Goal: Transaction & Acquisition: Purchase product/service

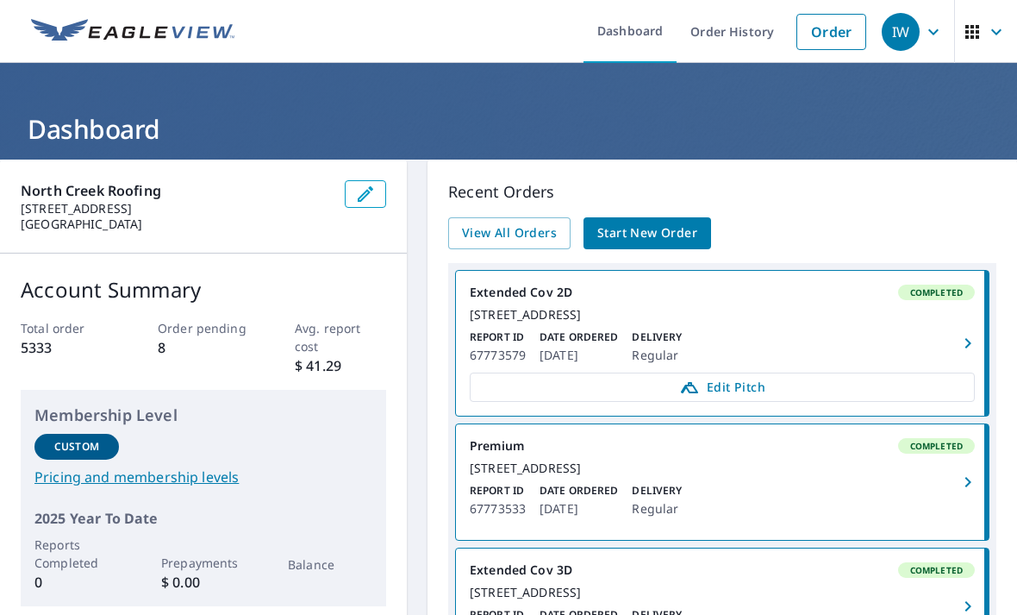
click at [662, 247] on link "Start New Order" at bounding box center [648, 233] width 128 height 32
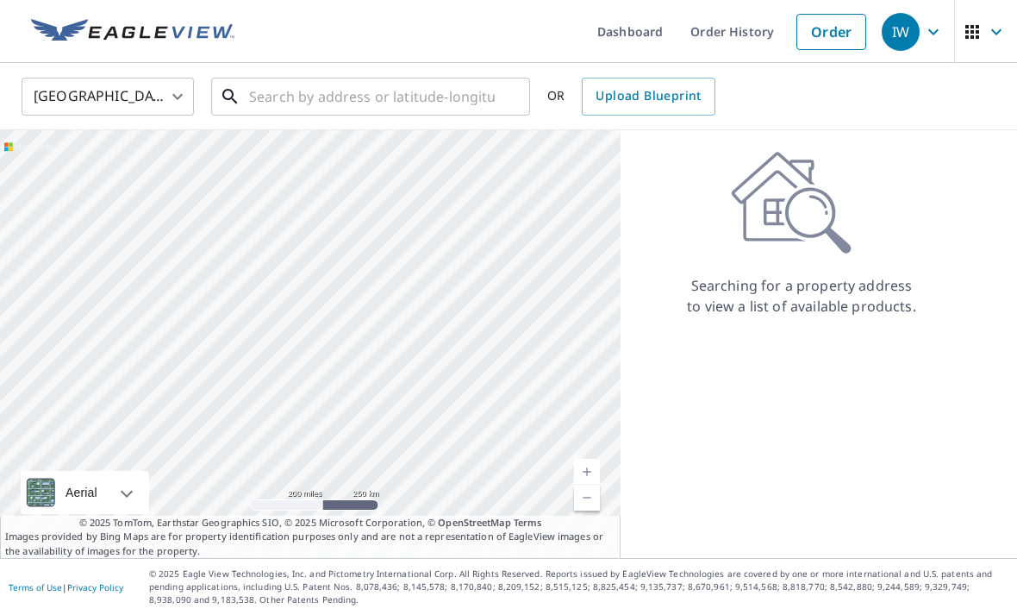
click at [335, 103] on input "text" at bounding box center [372, 96] width 246 height 48
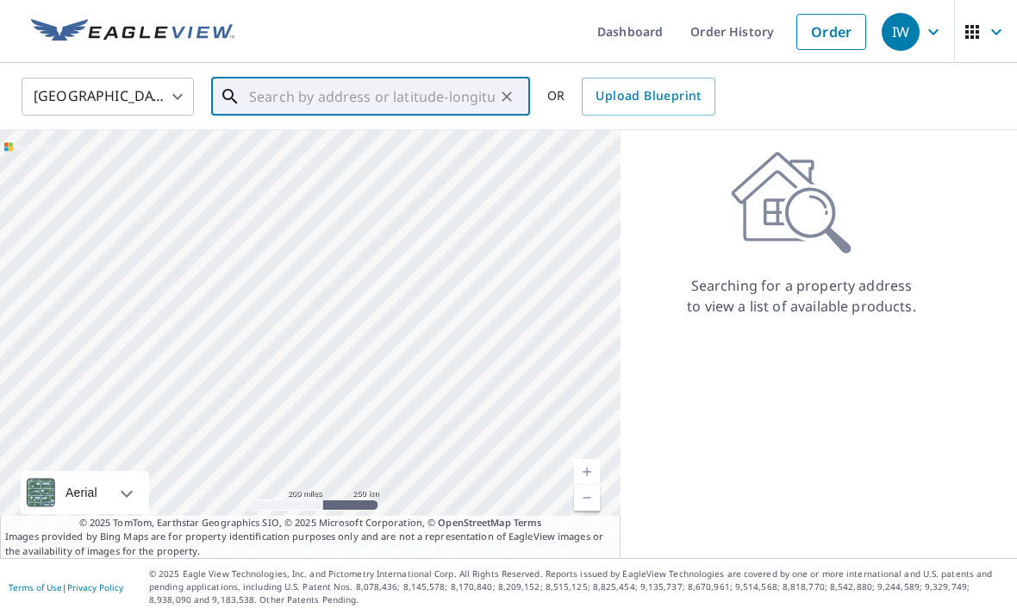
click at [312, 97] on input "text" at bounding box center [372, 96] width 246 height 48
paste input "1402 [STREET_ADDRESS]"
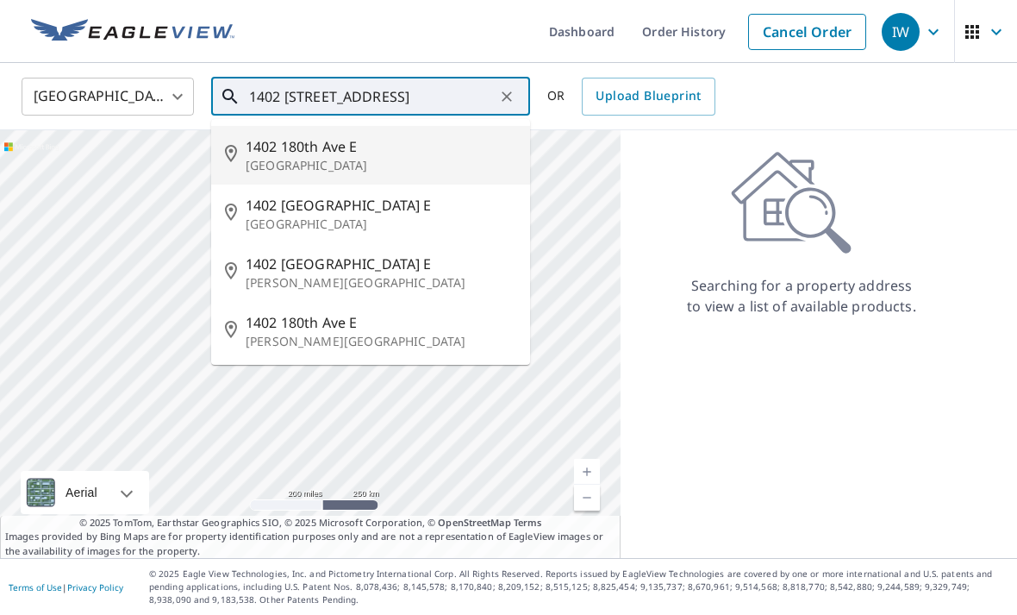
click at [340, 161] on p "[GEOGRAPHIC_DATA]" at bounding box center [381, 165] width 271 height 17
type input "[STREET_ADDRESS]"
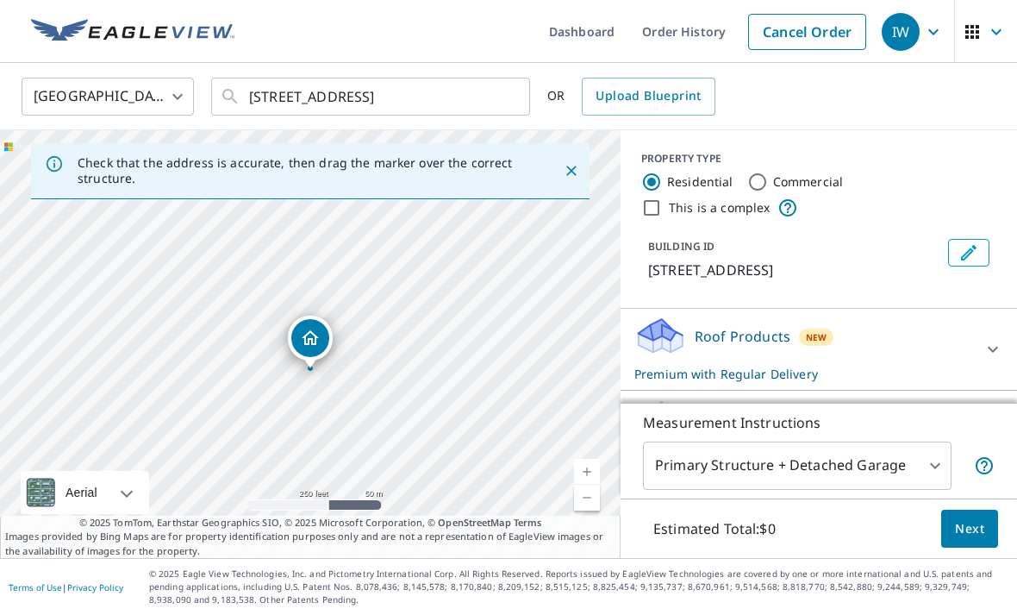
scroll to position [55, 0]
click at [987, 339] on icon at bounding box center [993, 349] width 21 height 21
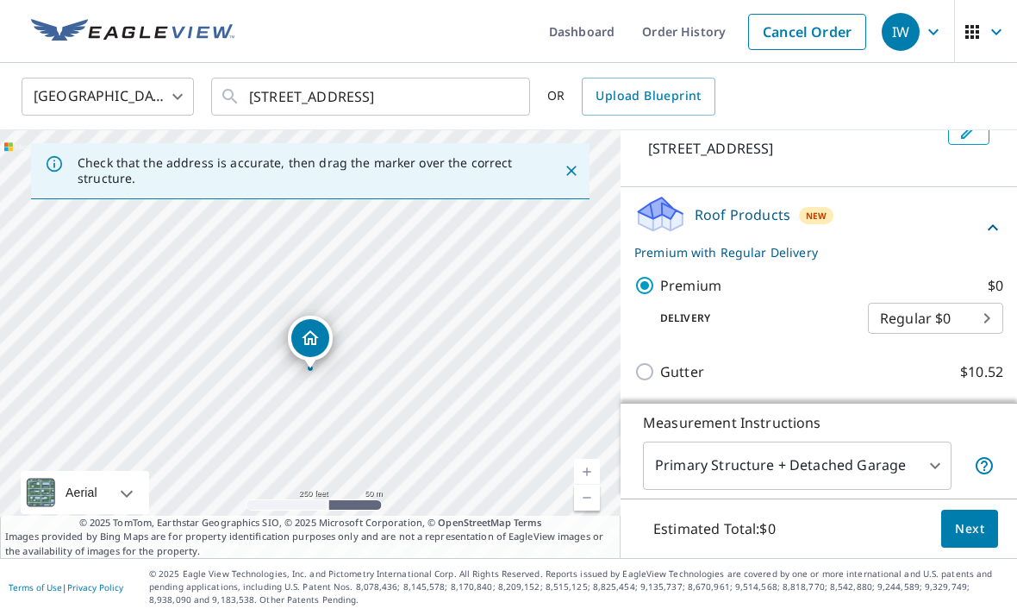
scroll to position [154, 0]
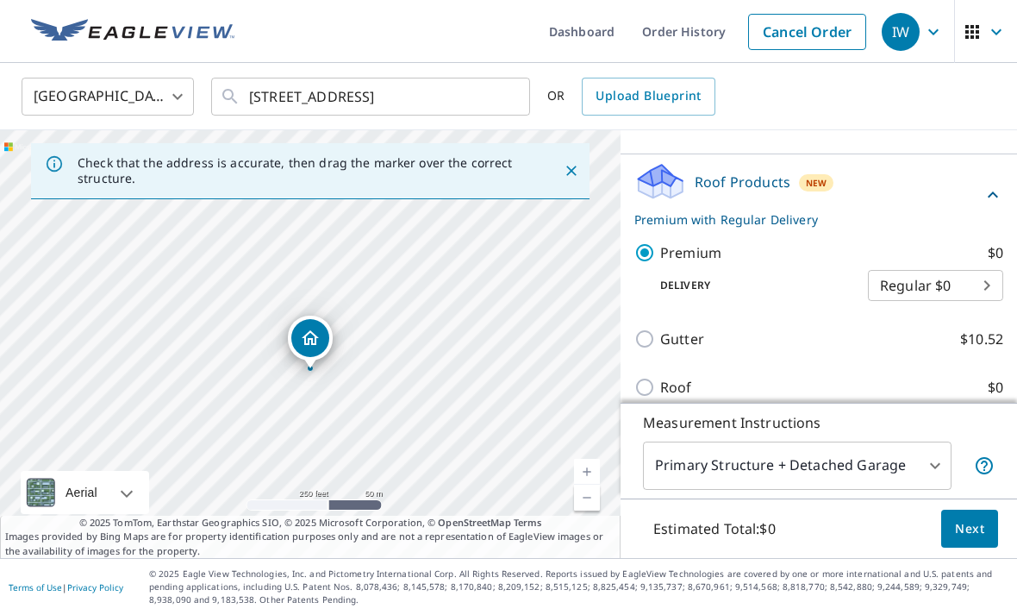
click at [686, 377] on p "Roof" at bounding box center [676, 387] width 32 height 21
click at [660, 377] on input "Roof $0" at bounding box center [647, 387] width 26 height 21
checkbox input "true"
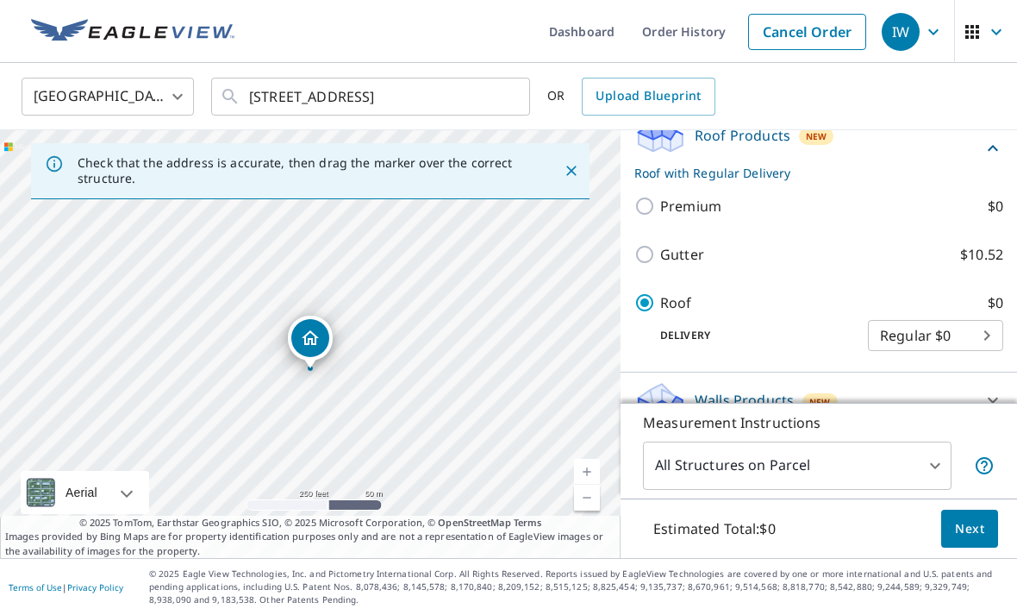
checkbox input "false"
type input "3"
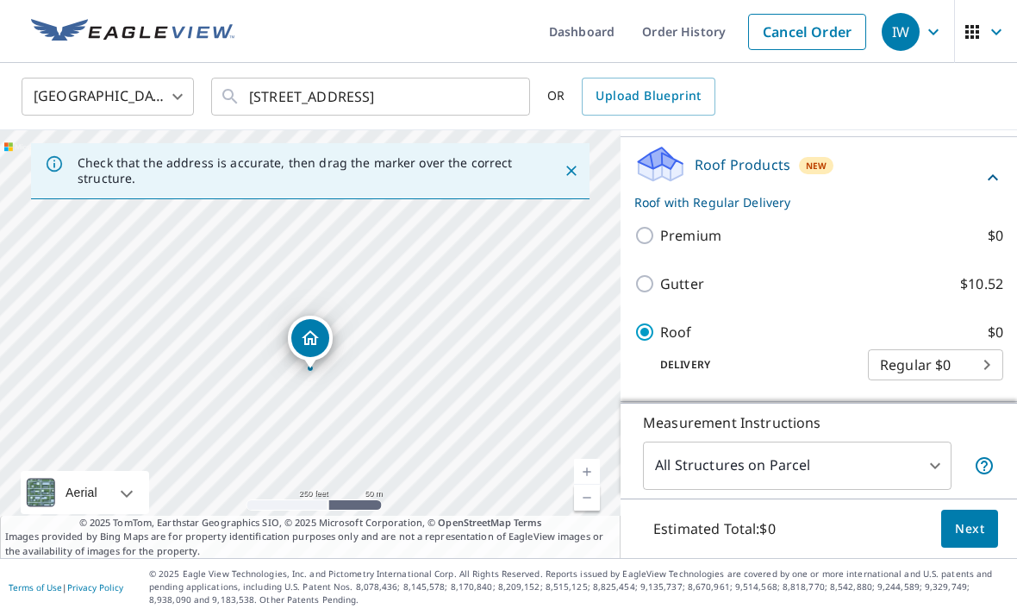
click at [971, 531] on span "Next" at bounding box center [969, 529] width 29 height 22
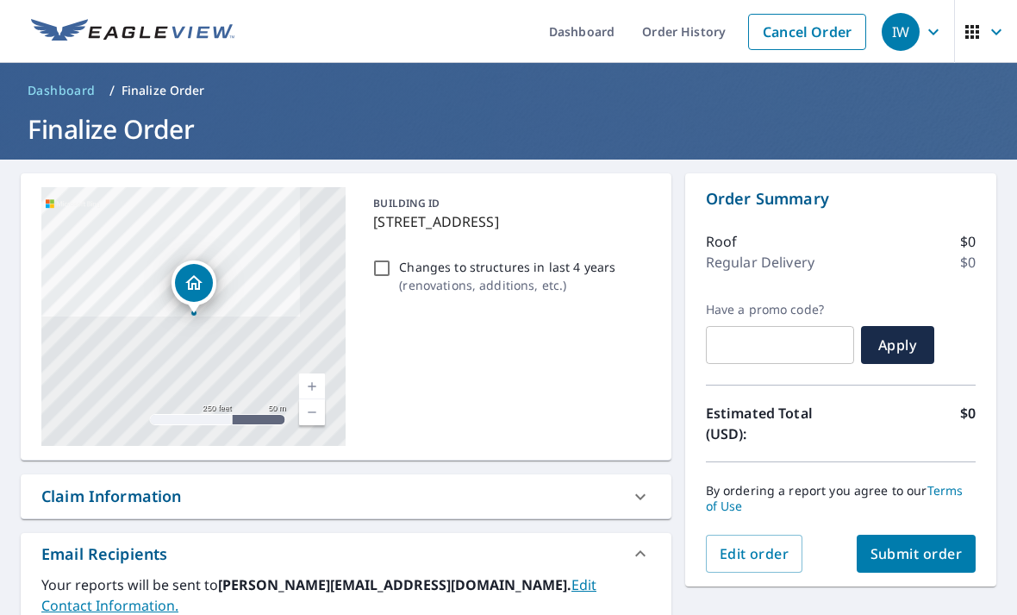
click at [932, 544] on span "Submit order" at bounding box center [917, 553] width 92 height 19
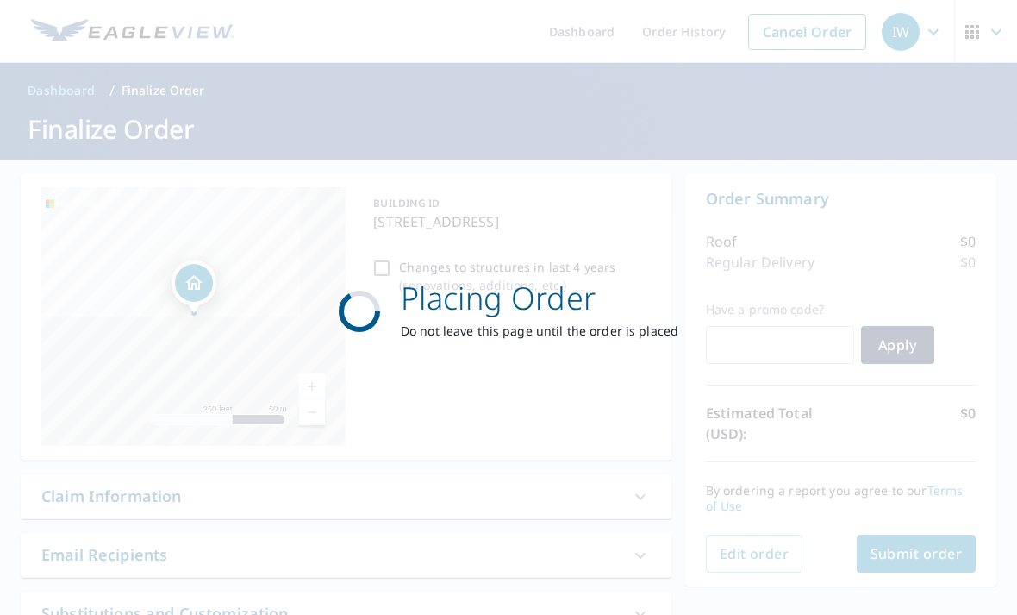
checkbox input "true"
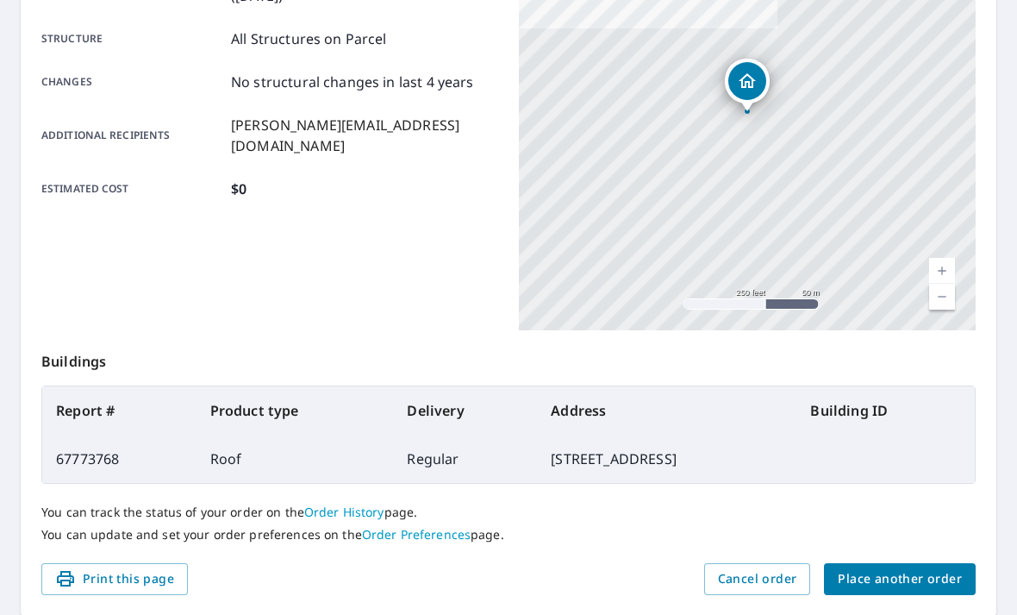
scroll to position [344, 0]
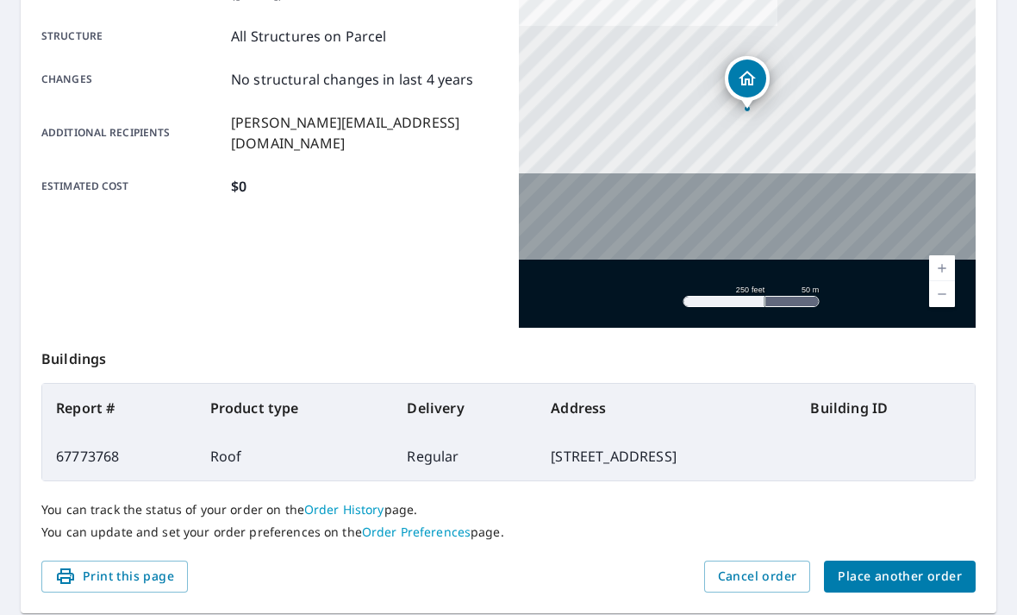
click at [904, 565] on span "Place another order" at bounding box center [900, 576] width 124 height 22
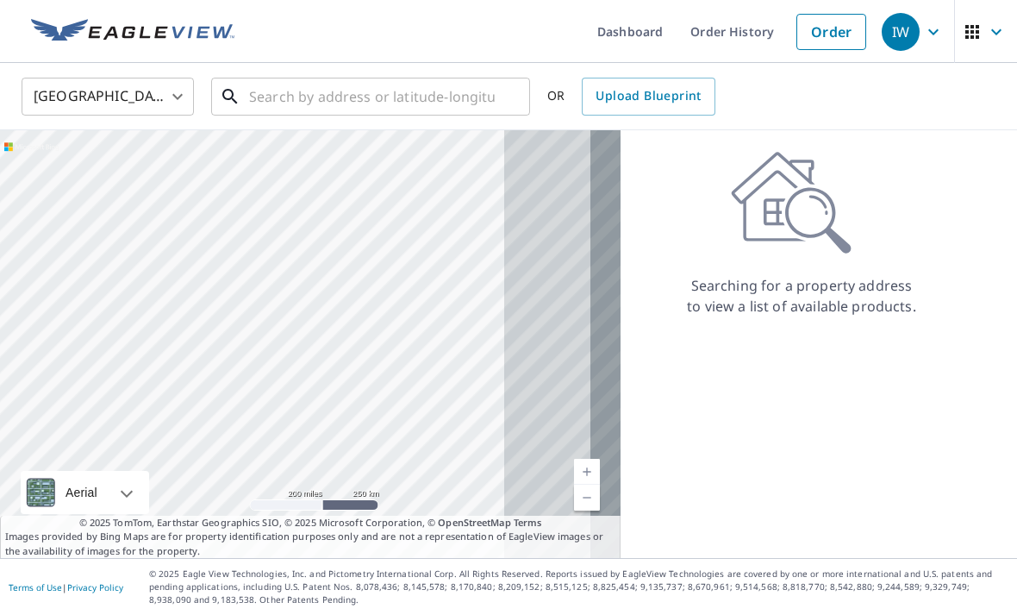
click at [387, 72] on input "text" at bounding box center [372, 96] width 246 height 48
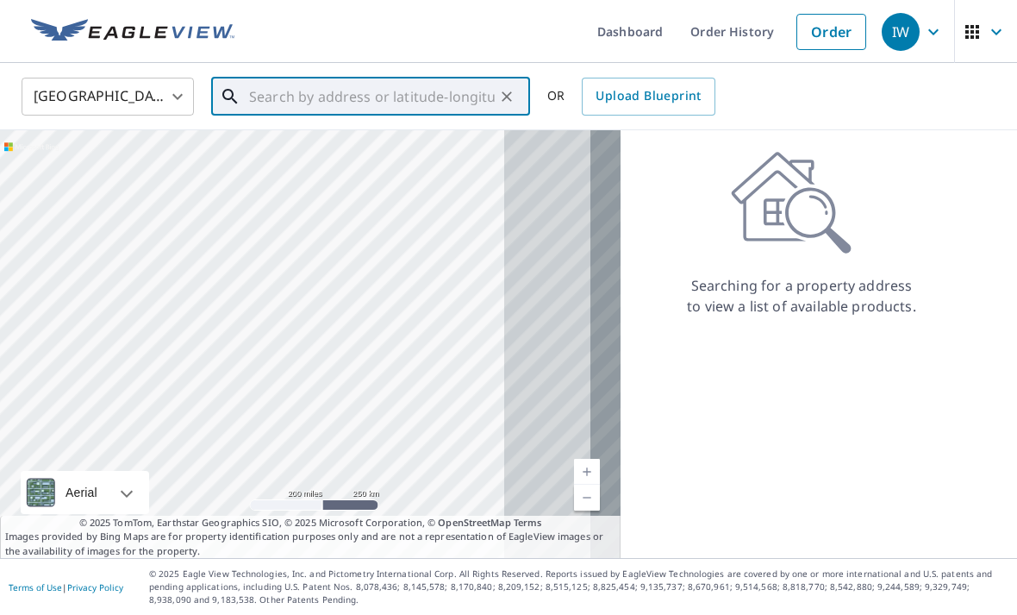
click at [353, 72] on input "text" at bounding box center [372, 96] width 246 height 48
paste input "[STREET_ADDRESS]"
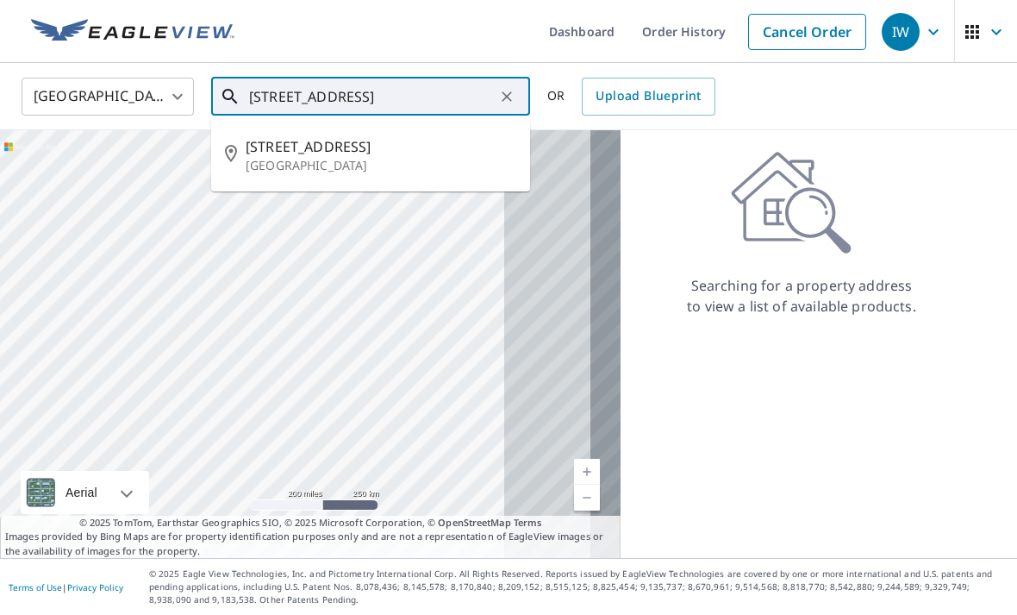
click at [321, 136] on span "[STREET_ADDRESS]" at bounding box center [381, 146] width 271 height 21
type input "[STREET_ADDRESS]"
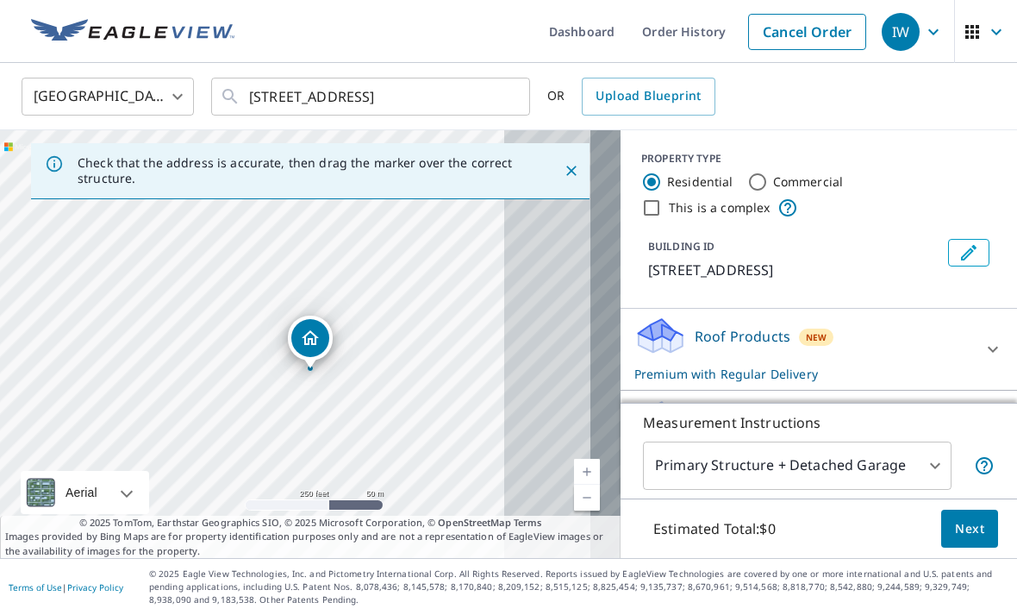
click at [986, 339] on icon at bounding box center [993, 349] width 21 height 21
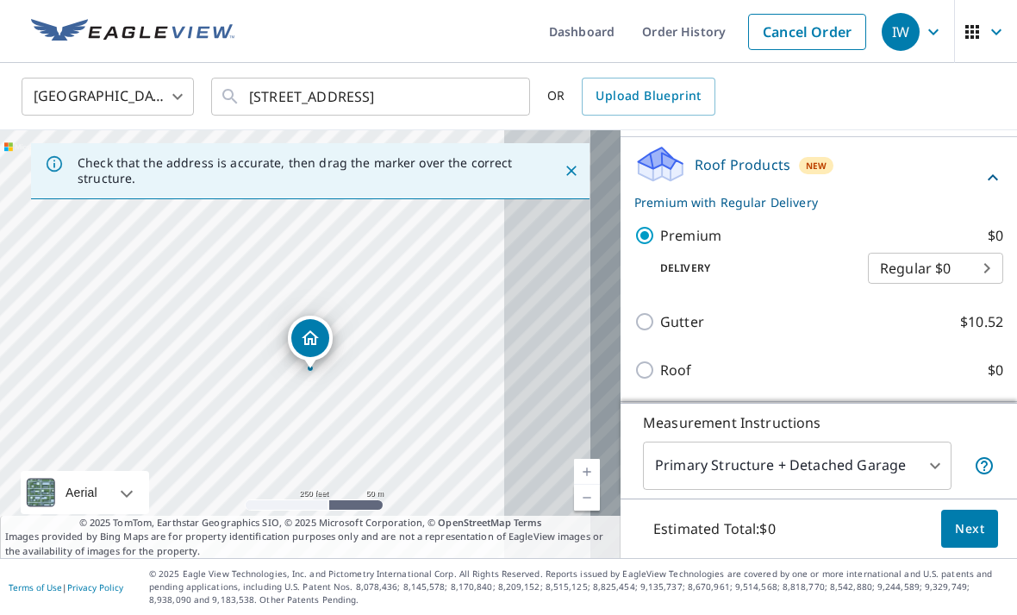
click at [683, 359] on p "Roof" at bounding box center [676, 369] width 32 height 21
click at [660, 359] on input "Roof $0" at bounding box center [647, 369] width 26 height 21
checkbox input "true"
checkbox input "false"
type input "3"
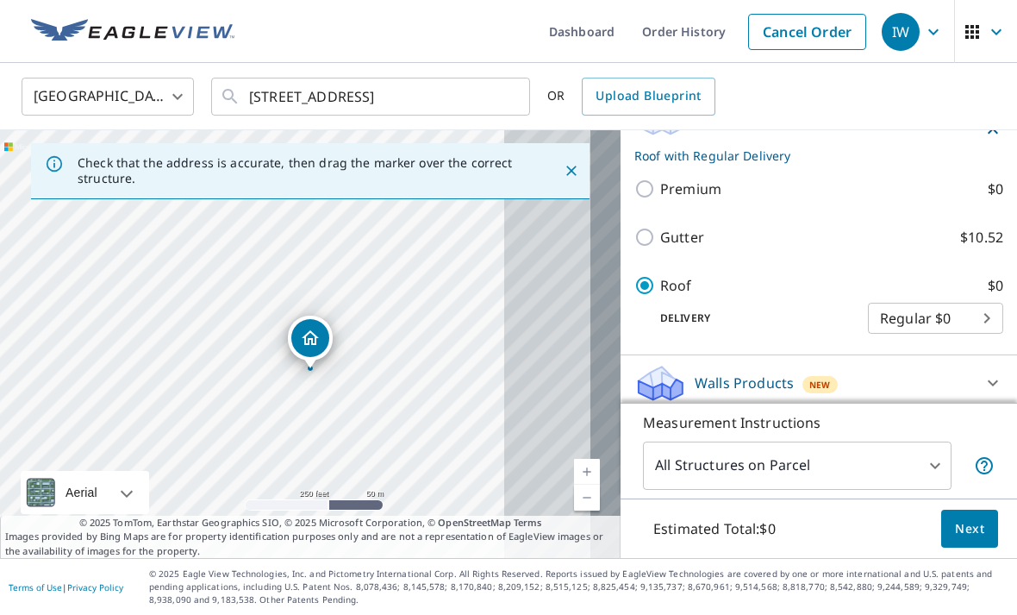
scroll to position [125, 0]
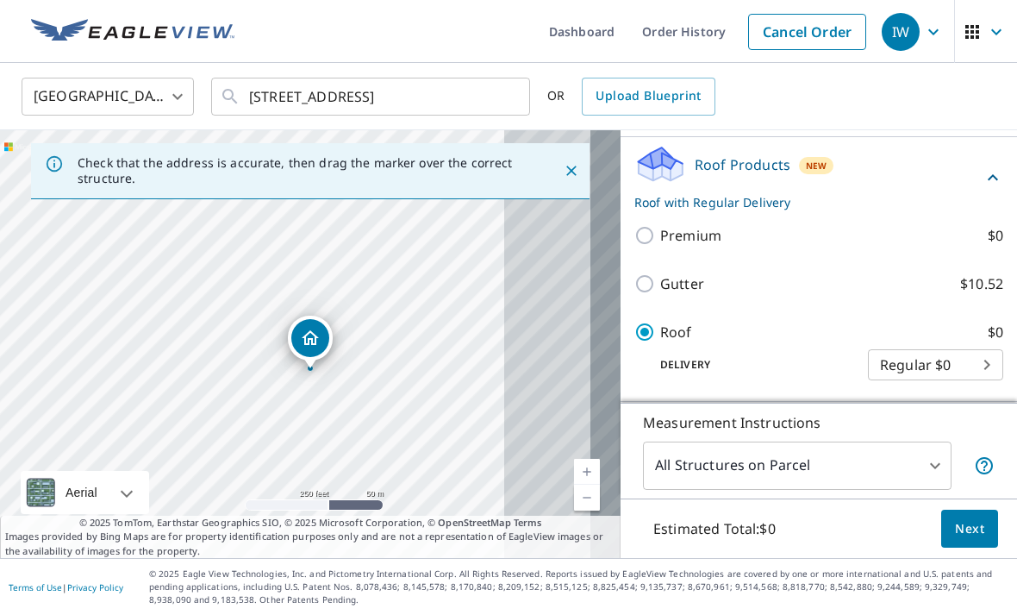
click at [966, 532] on span "Next" at bounding box center [969, 529] width 29 height 22
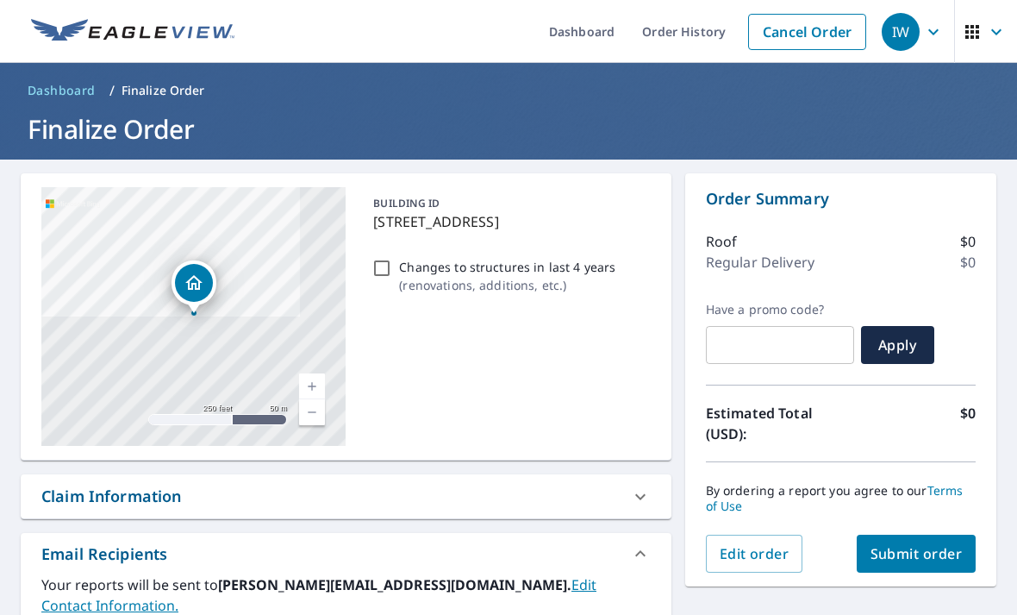
click at [939, 544] on span "Submit order" at bounding box center [917, 553] width 92 height 19
checkbox input "true"
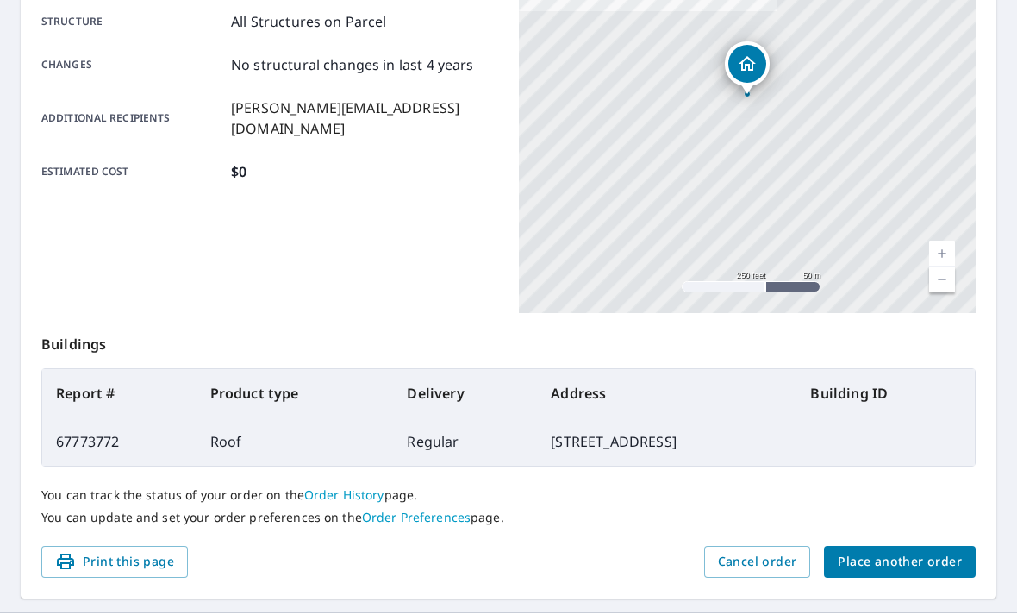
scroll to position [357, 0]
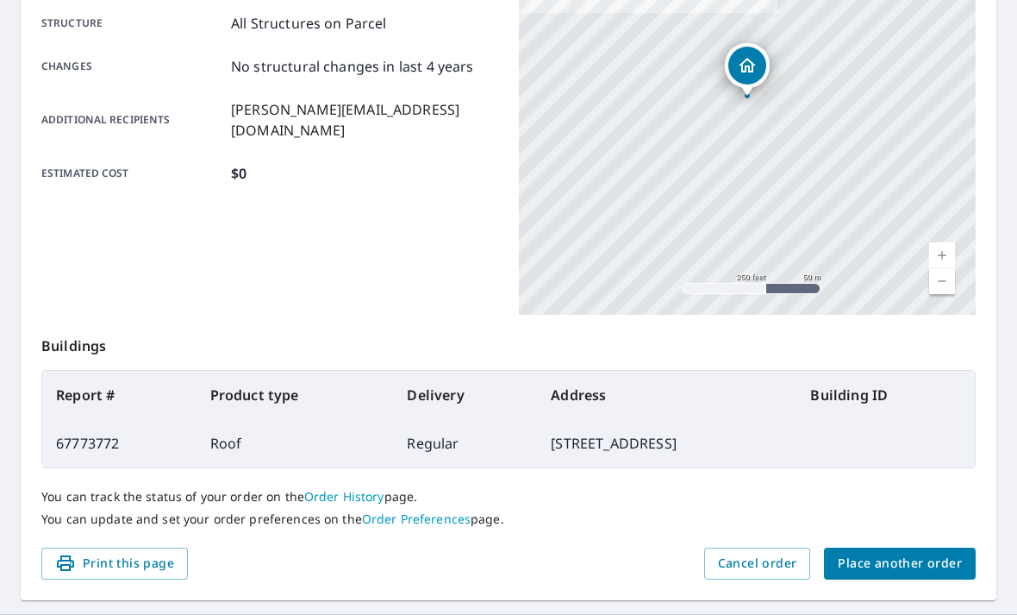
click at [939, 552] on span "Place another order" at bounding box center [900, 563] width 124 height 22
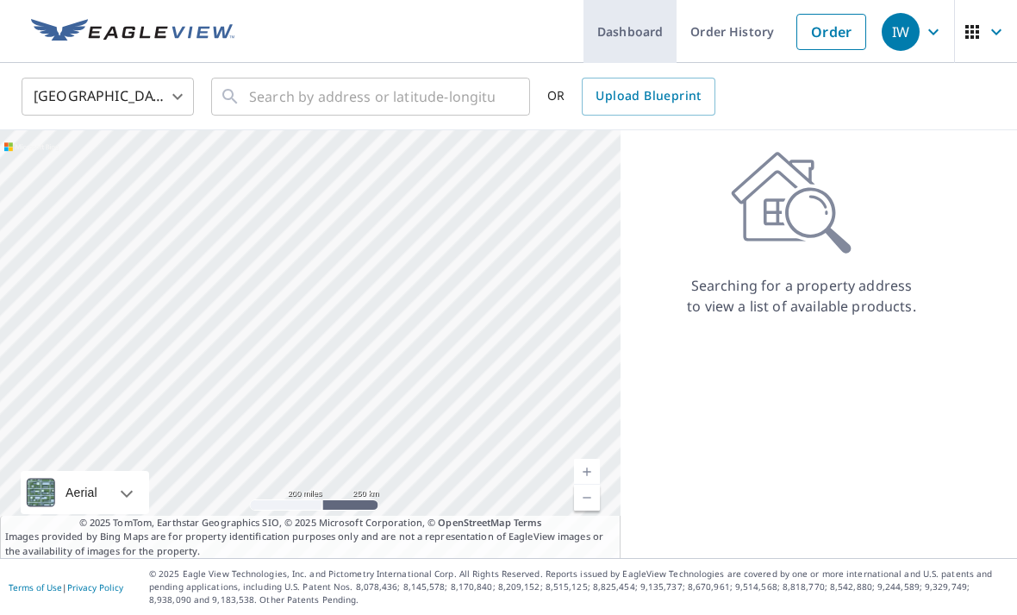
click at [660, 37] on link "Dashboard" at bounding box center [630, 31] width 93 height 63
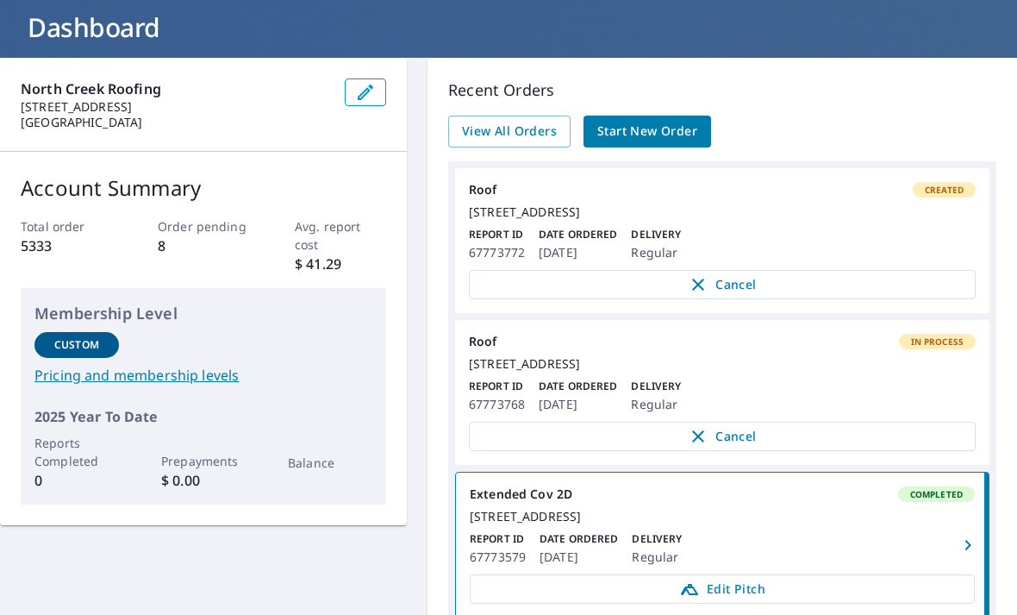
scroll to position [84, 0]
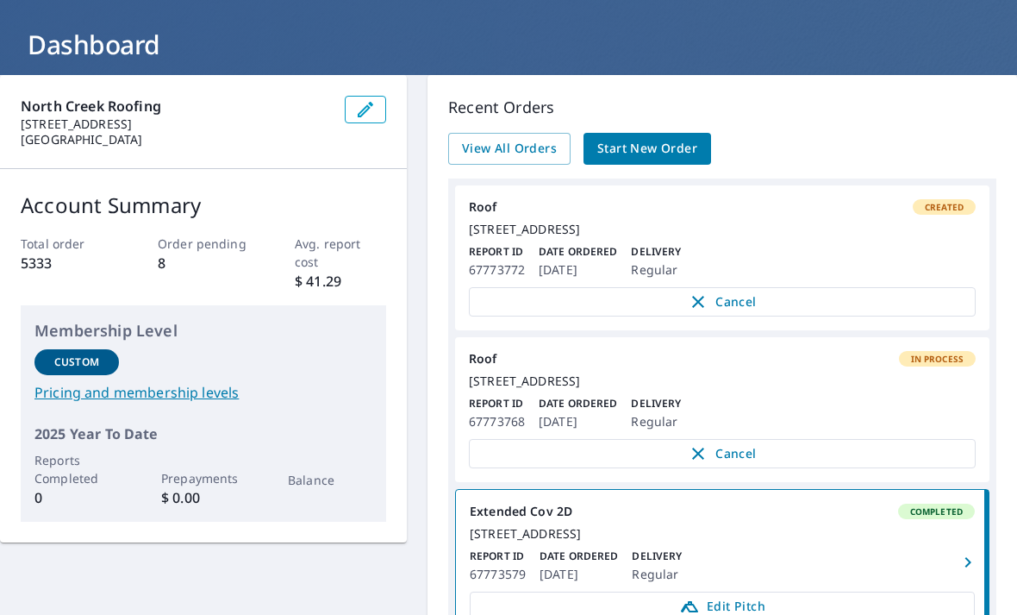
click at [346, 556] on div "North Creek Roofing [STREET_ADDRESS] Account Summary Total order 5333 Order pen…" at bounding box center [508, 493] width 1017 height 836
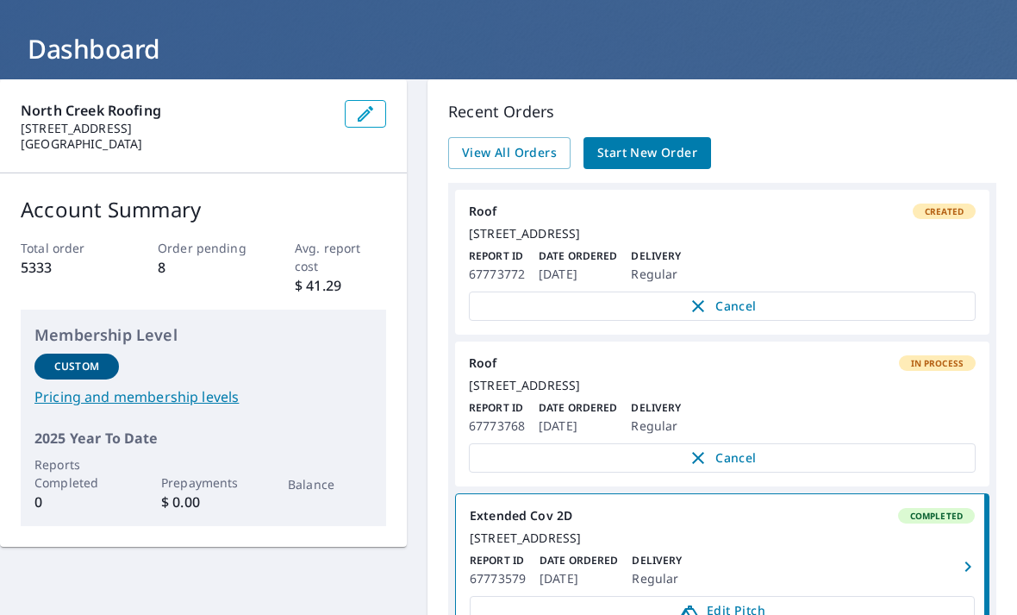
scroll to position [84, 0]
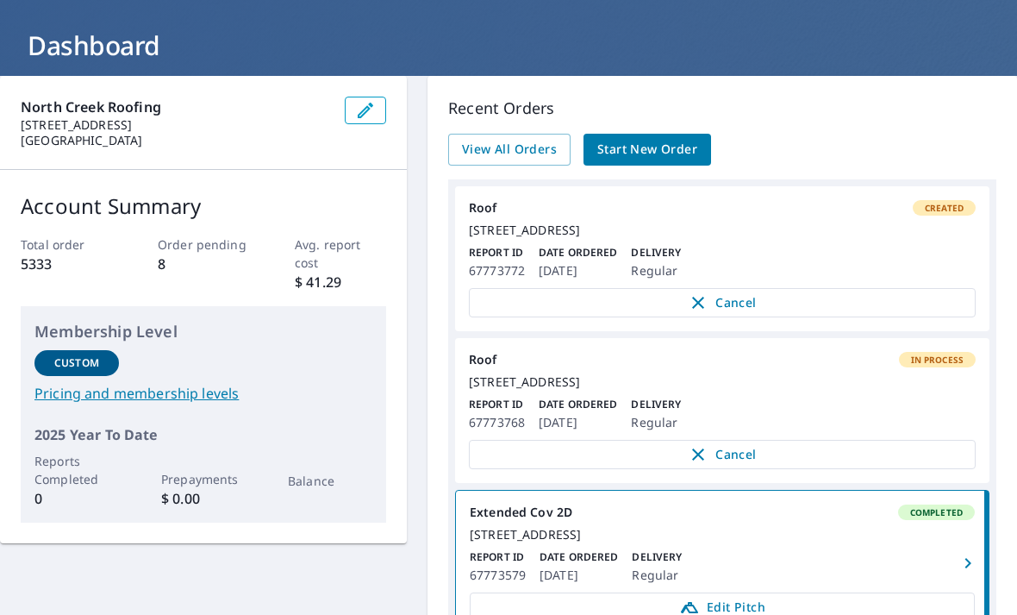
click at [676, 146] on span "Start New Order" at bounding box center [647, 150] width 100 height 22
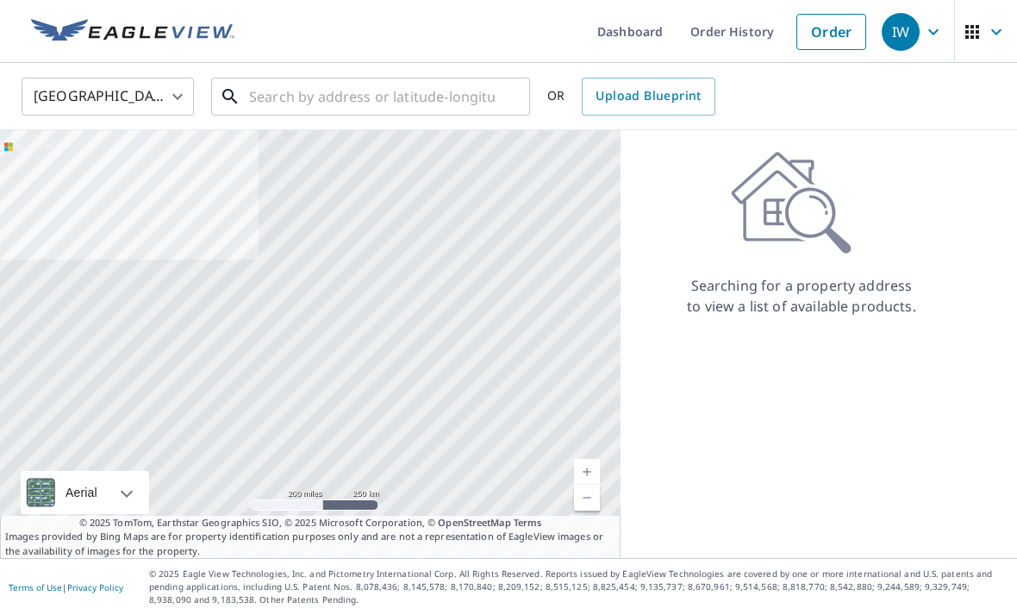
click at [310, 103] on input "text" at bounding box center [372, 96] width 246 height 48
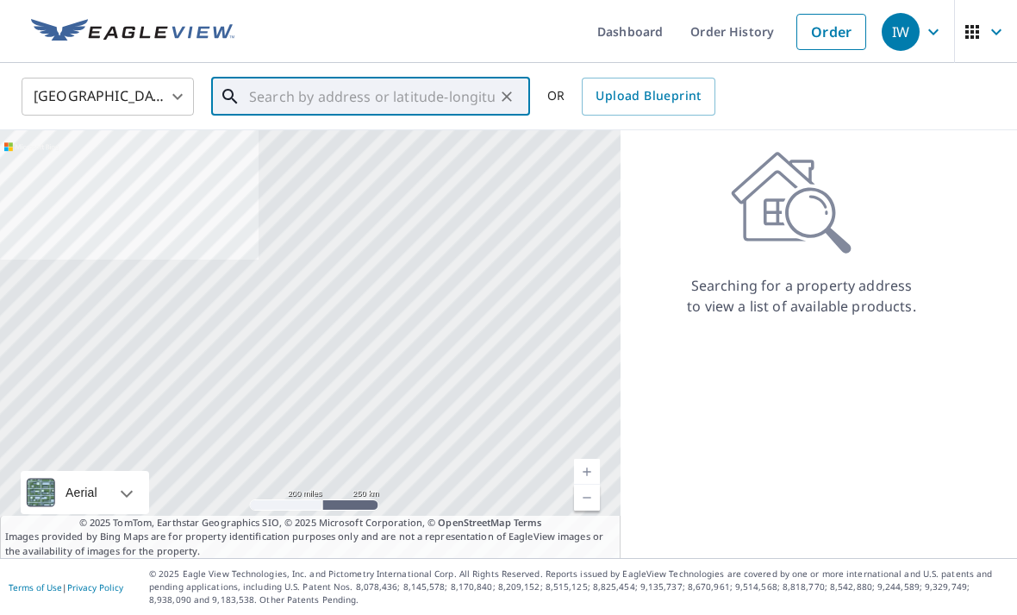
click at [295, 105] on input "text" at bounding box center [372, 96] width 246 height 48
paste input "[STREET_ADDRESS]"
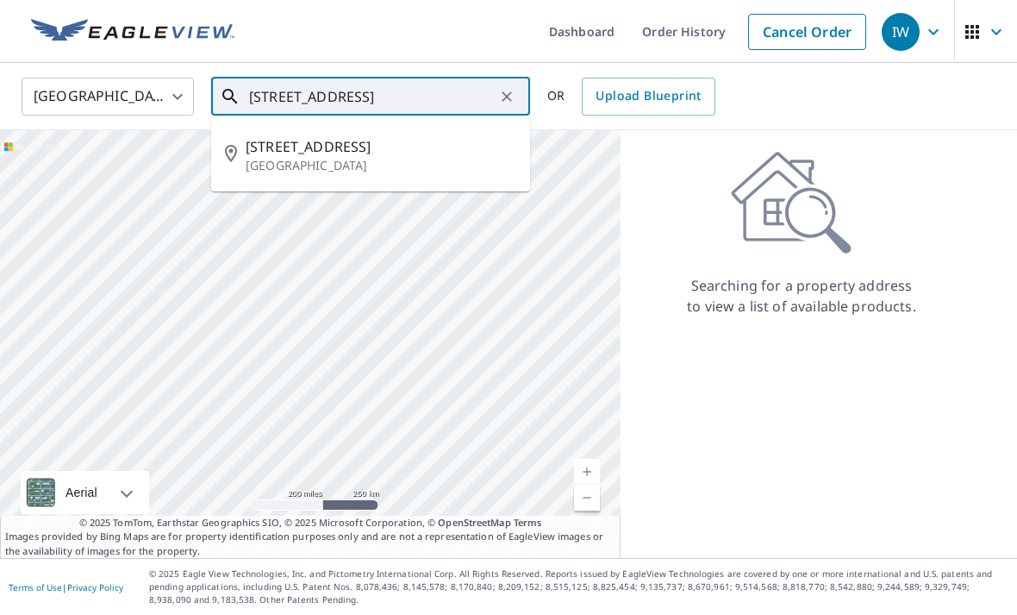
click at [323, 157] on p "[GEOGRAPHIC_DATA]" at bounding box center [381, 165] width 271 height 17
type input "[STREET_ADDRESS]"
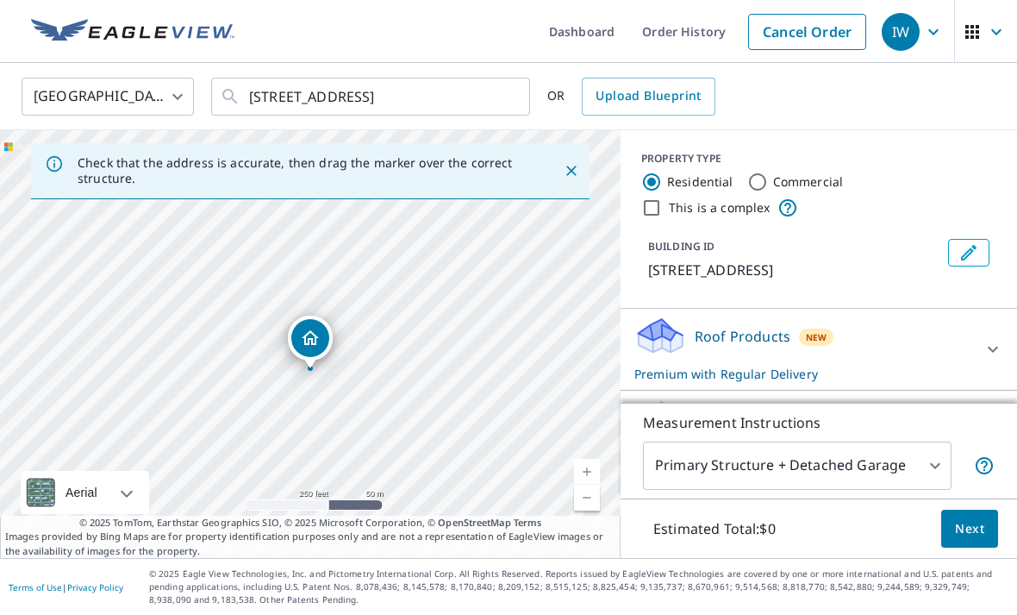
click at [984, 348] on icon at bounding box center [993, 349] width 21 height 21
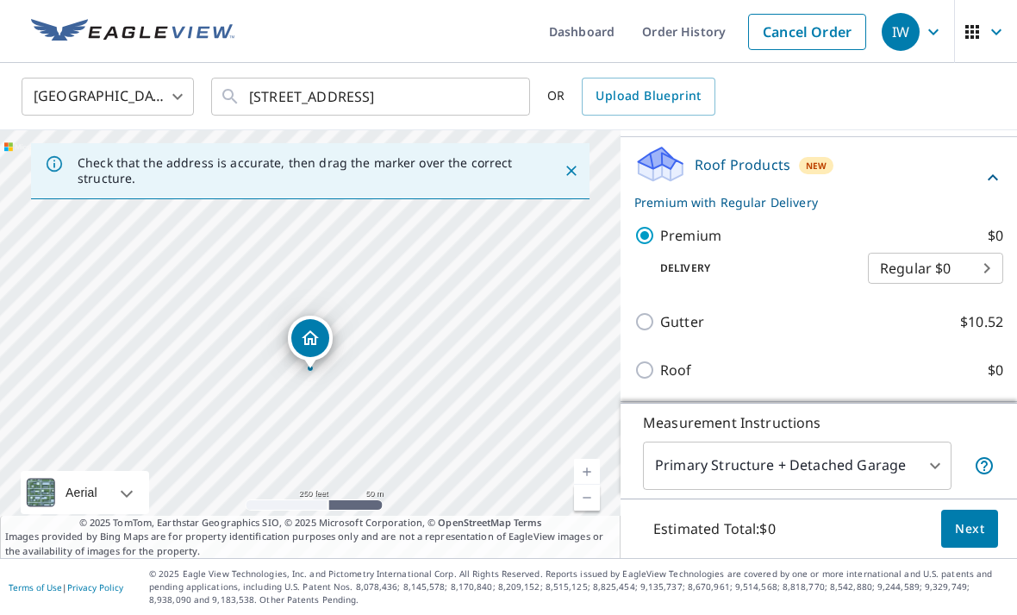
click at [687, 366] on p "Roof" at bounding box center [676, 369] width 32 height 21
click at [660, 366] on input "Roof $0" at bounding box center [647, 369] width 26 height 21
checkbox input "true"
checkbox input "false"
type input "3"
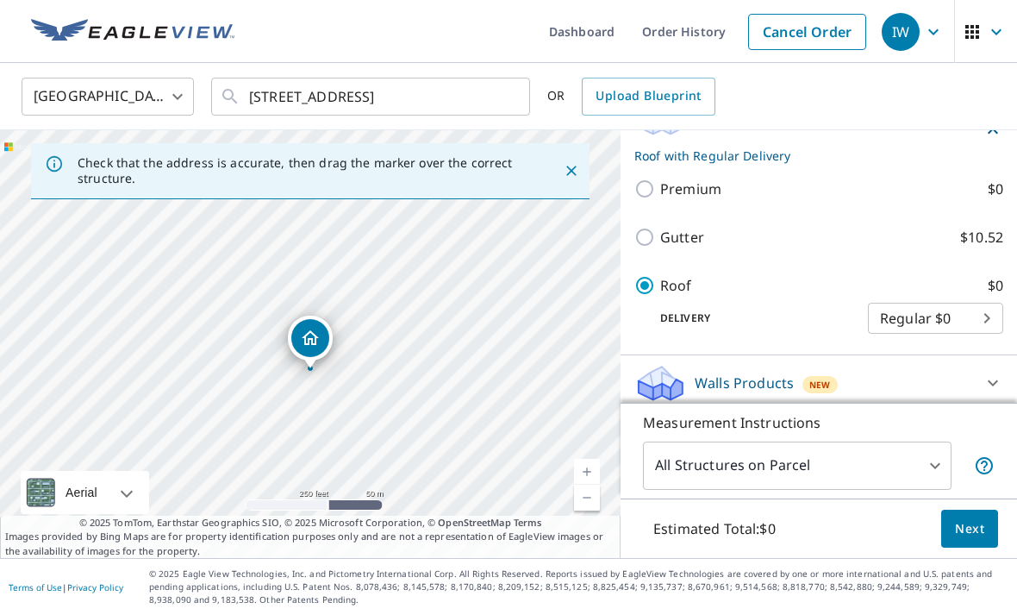
scroll to position [125, 0]
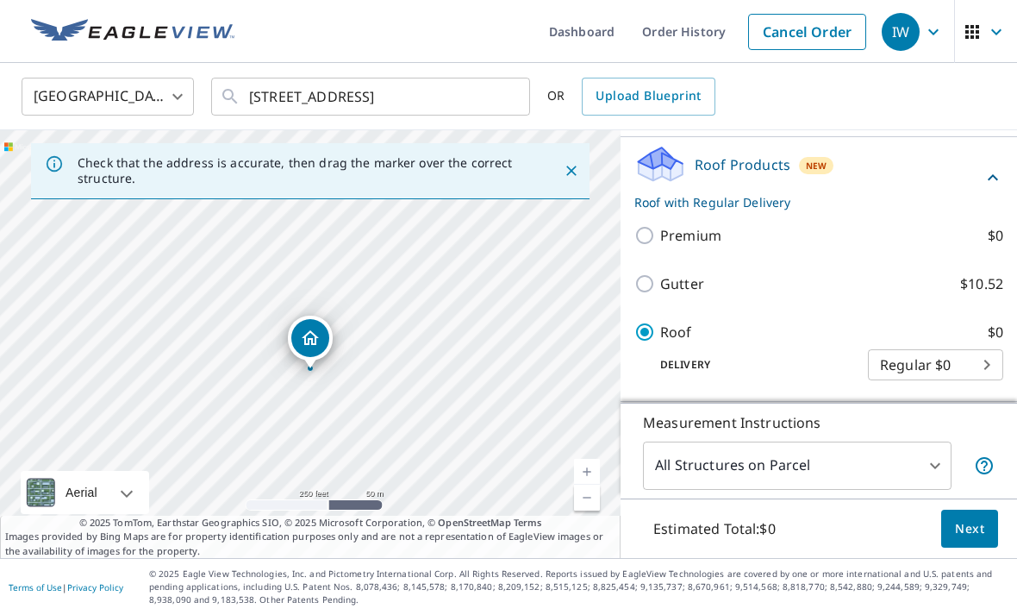
click at [972, 540] on span "Next" at bounding box center [969, 529] width 29 height 22
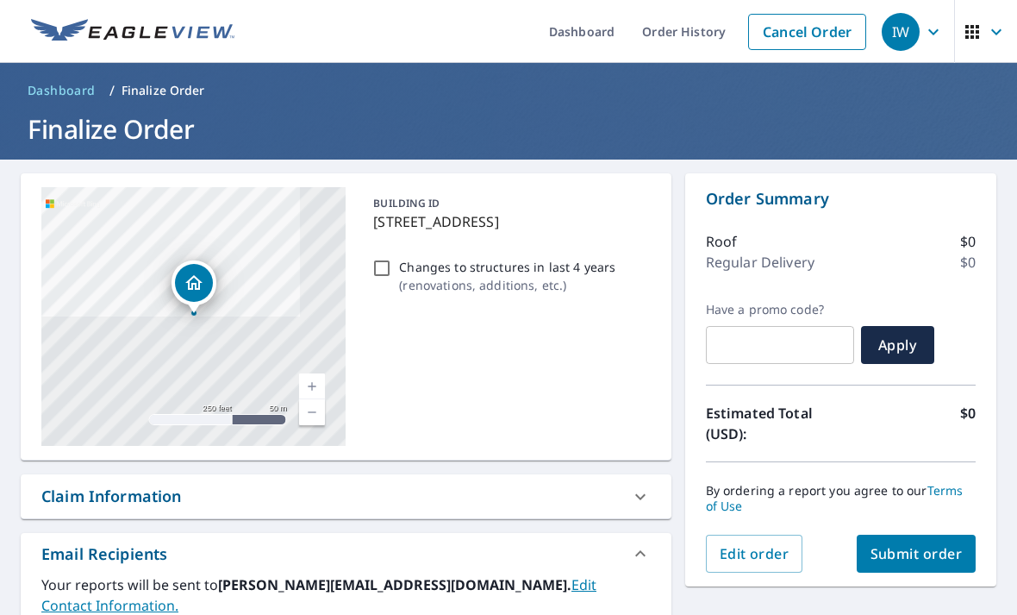
click at [951, 550] on span "Submit order" at bounding box center [917, 553] width 92 height 19
checkbox input "true"
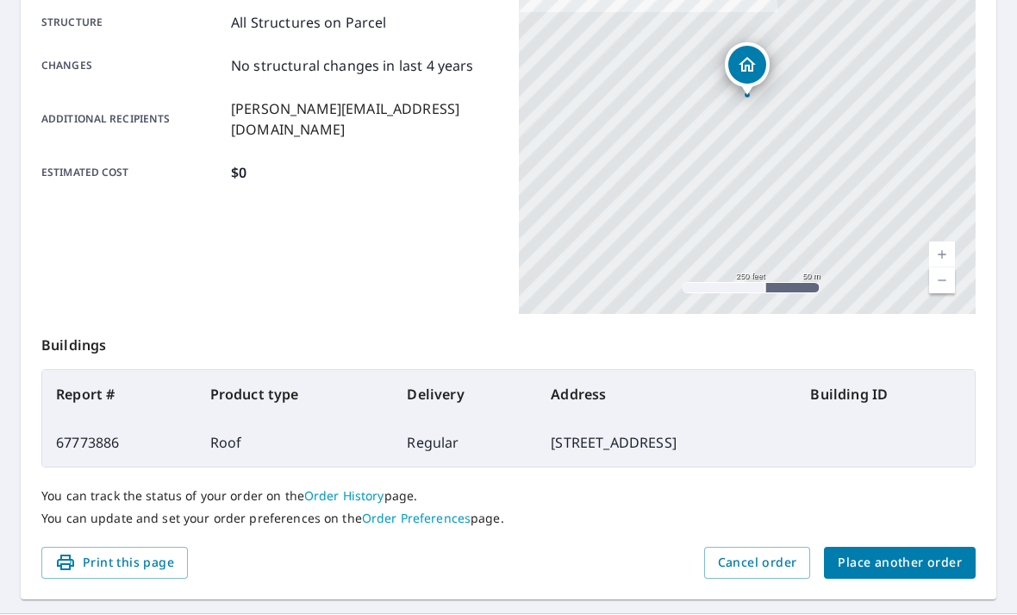
scroll to position [357, 0]
click at [938, 556] on span "Place another order" at bounding box center [900, 563] width 124 height 22
